Goal: Navigation & Orientation: Find specific page/section

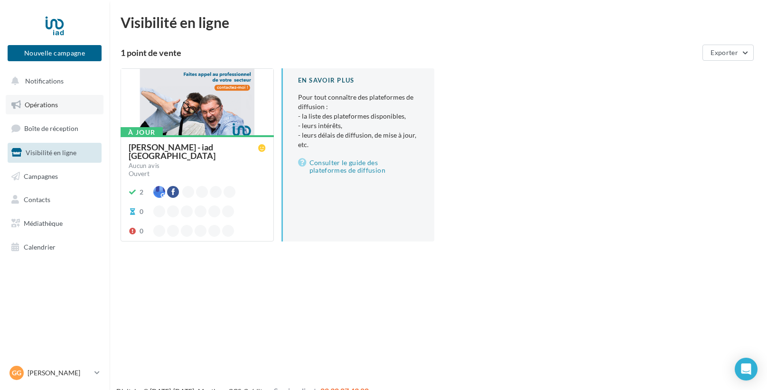
click at [43, 98] on link "Opérations" at bounding box center [55, 105] width 98 height 20
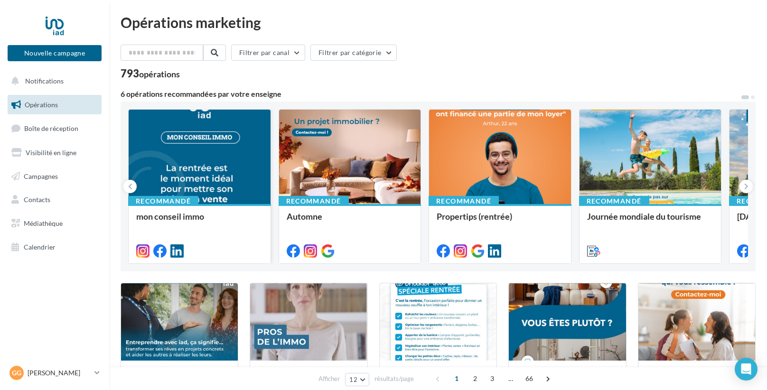
click at [242, 158] on div at bounding box center [200, 157] width 142 height 95
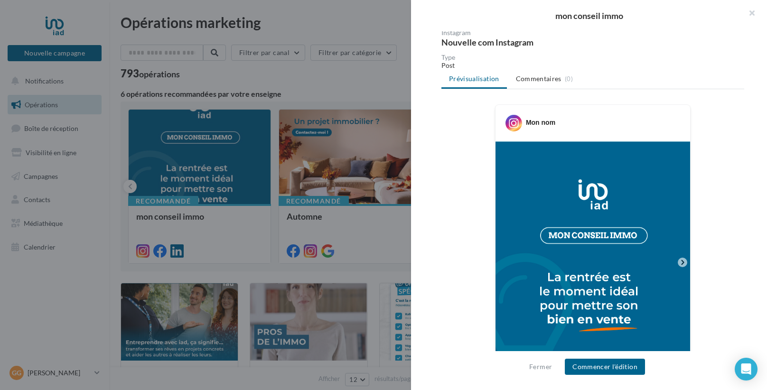
scroll to position [120, 0]
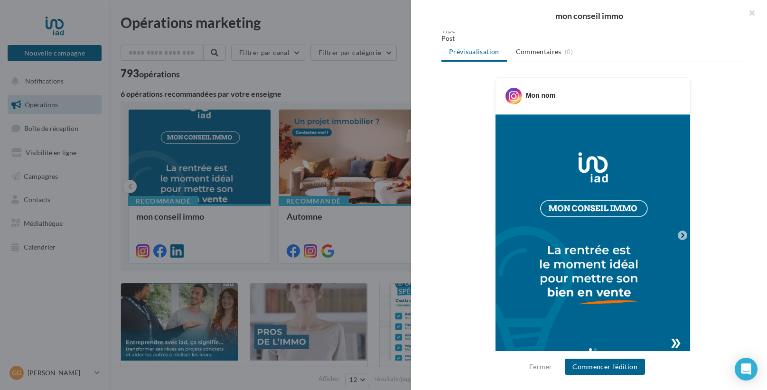
click at [686, 235] on icon at bounding box center [682, 235] width 9 height 9
click at [685, 235] on icon at bounding box center [682, 235] width 9 height 9
click at [675, 339] on img at bounding box center [592, 235] width 195 height 242
click at [597, 348] on div at bounding box center [592, 348] width 195 height 15
click at [752, 14] on button "button" at bounding box center [748, 14] width 38 height 28
